Goal: Task Accomplishment & Management: Use online tool/utility

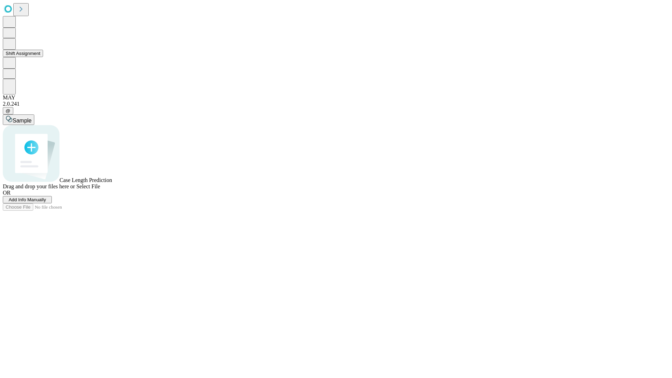
click at [43, 57] on button "Shift Assignment" at bounding box center [23, 53] width 40 height 7
